Goal: Find specific page/section: Find specific page/section

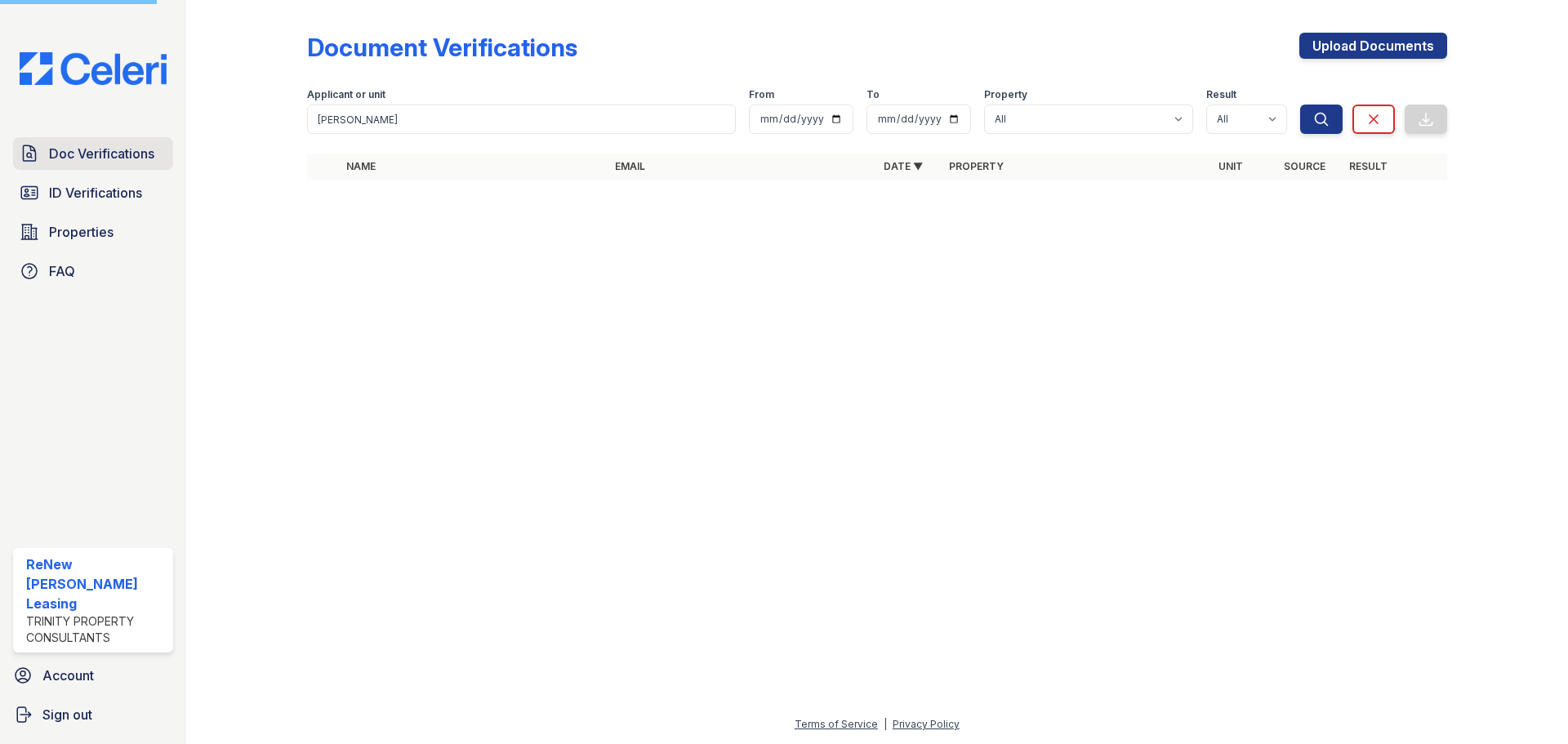
click at [96, 155] on span "Doc Verifications" at bounding box center [102, 153] width 105 height 20
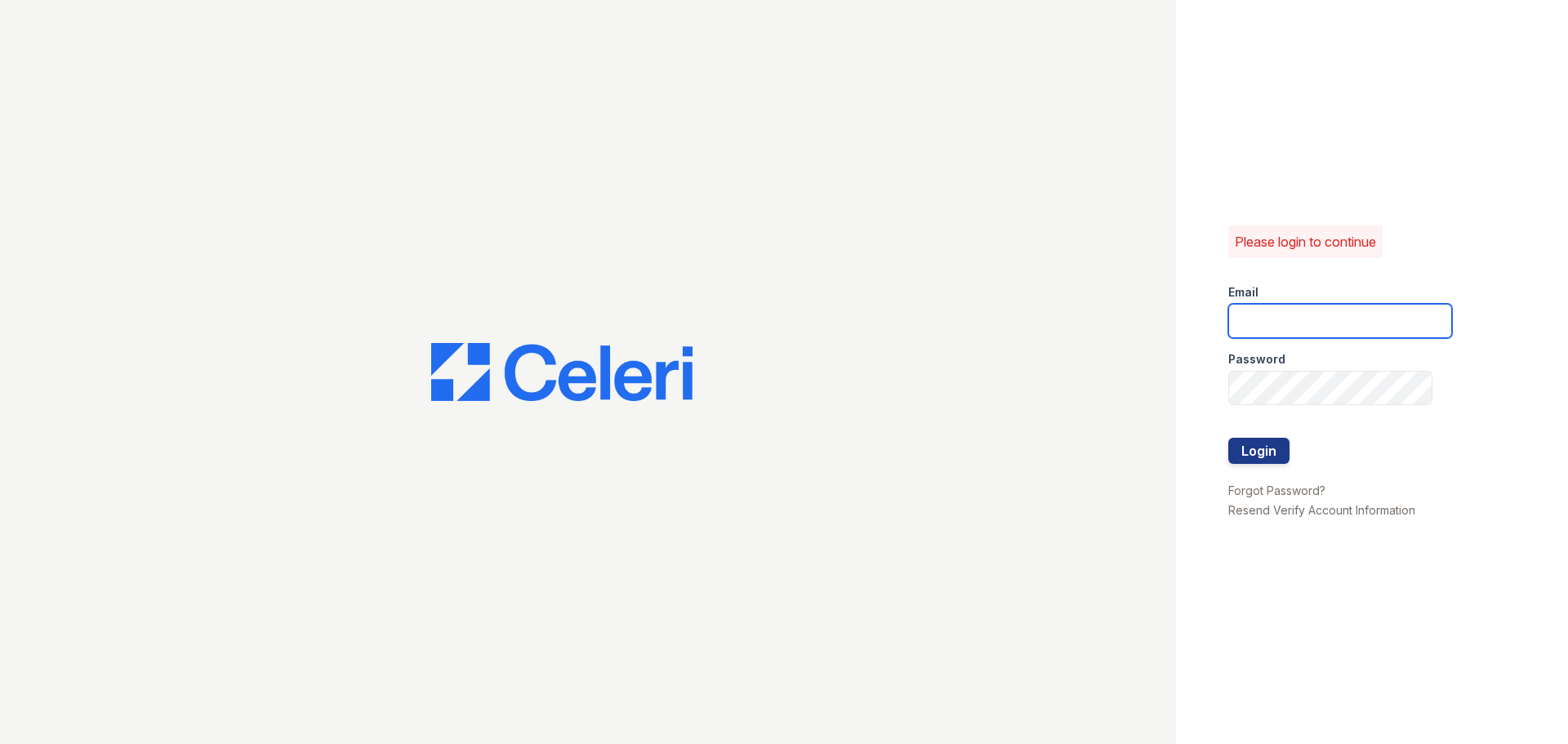
type input "renewmarinashores@trinity-pm.com"
click at [1247, 442] on button "Login" at bounding box center [1258, 451] width 61 height 27
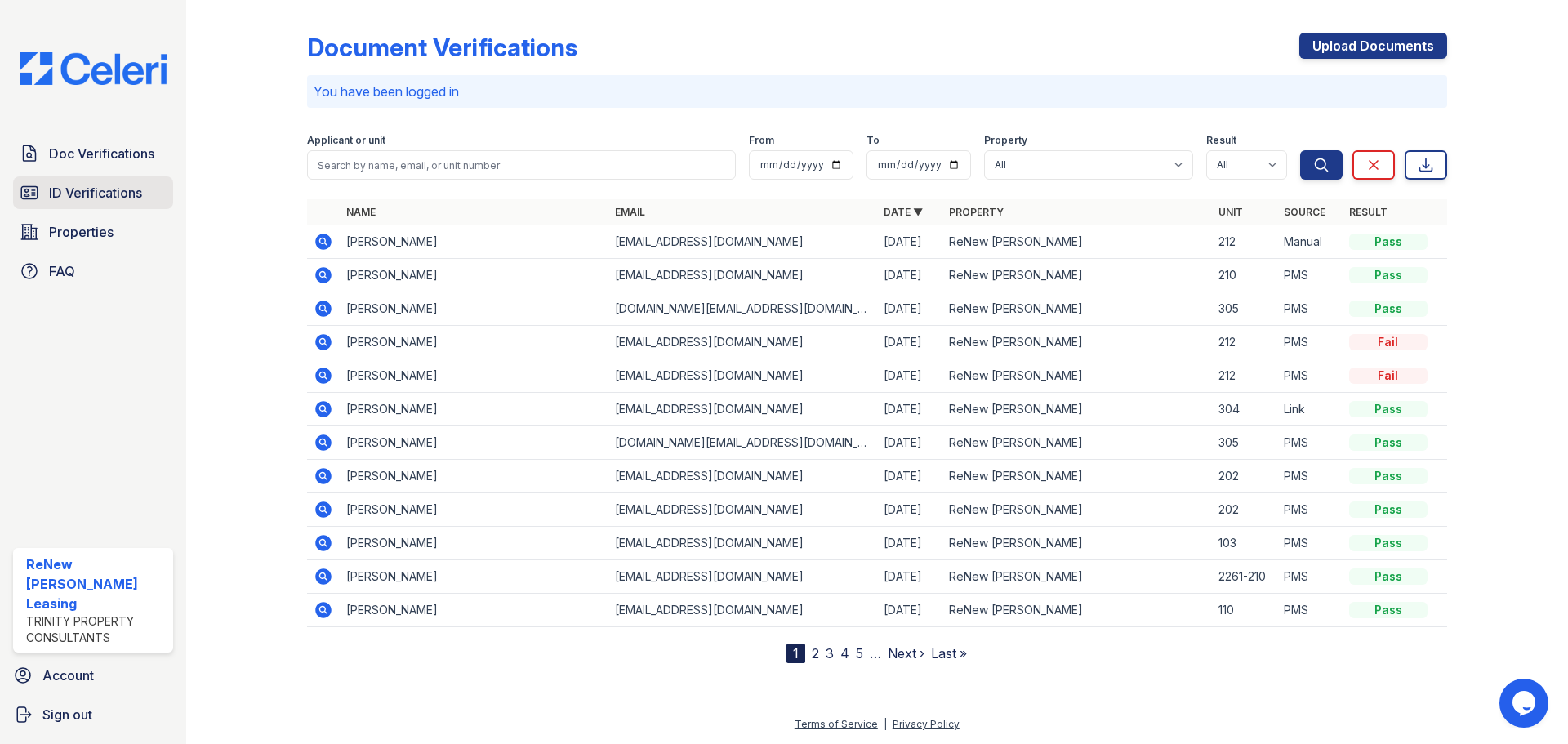
click at [72, 195] on span "ID Verifications" at bounding box center [96, 193] width 93 height 20
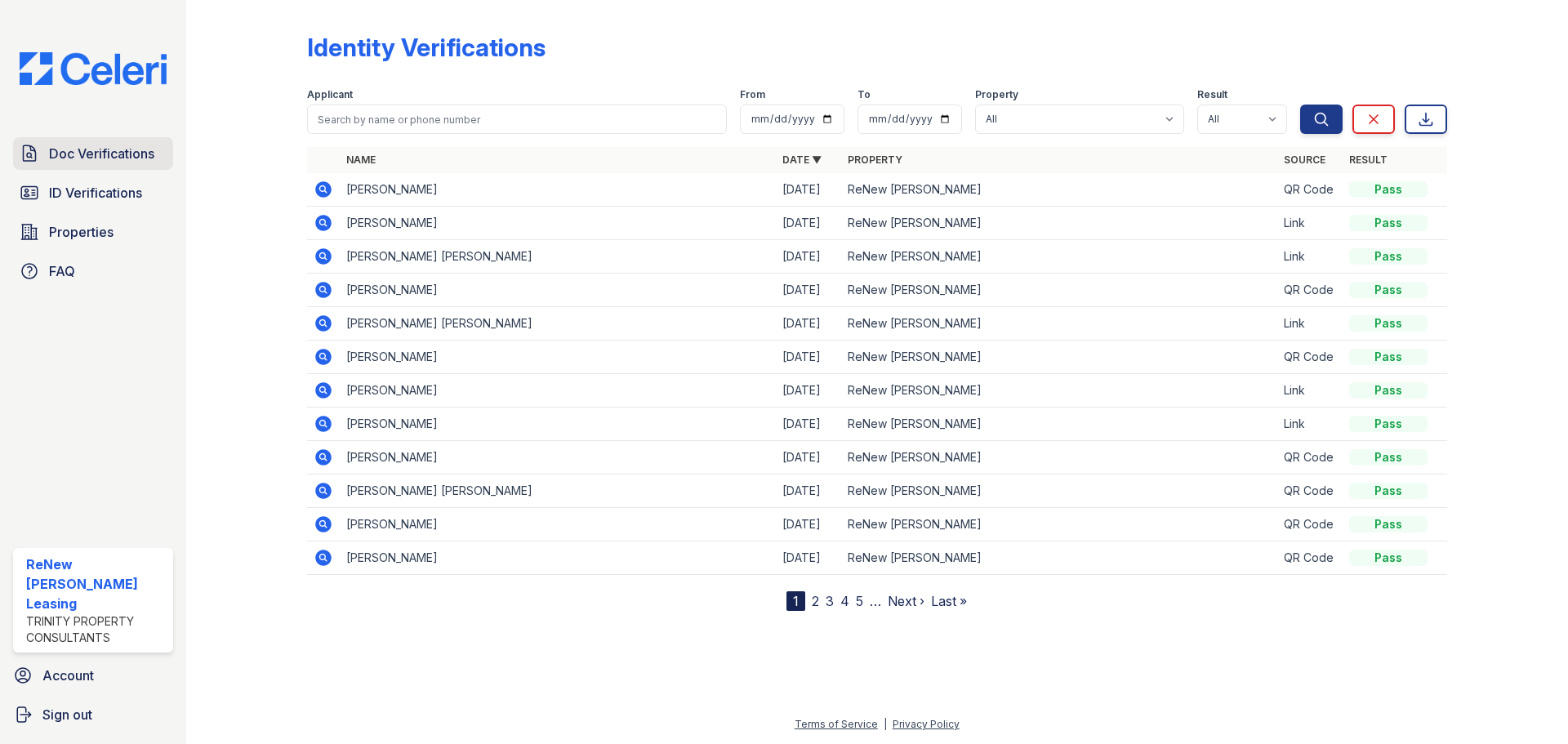
click at [75, 164] on link "Doc Verifications" at bounding box center [93, 153] width 161 height 32
